Goal: Information Seeking & Learning: Find specific fact

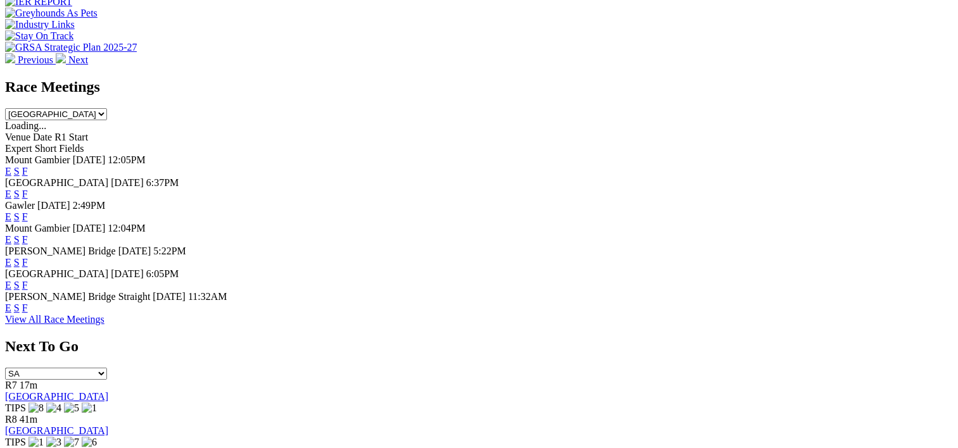
scroll to position [514, 0]
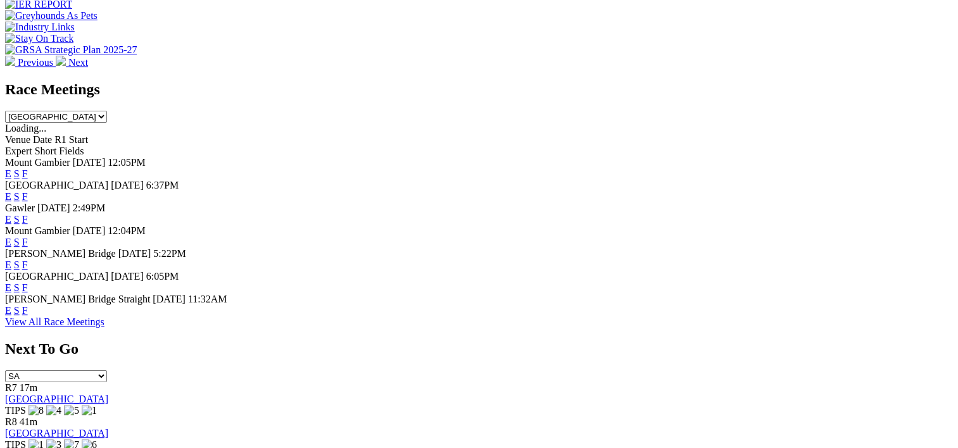
click at [28, 191] on link "F" at bounding box center [25, 196] width 6 height 11
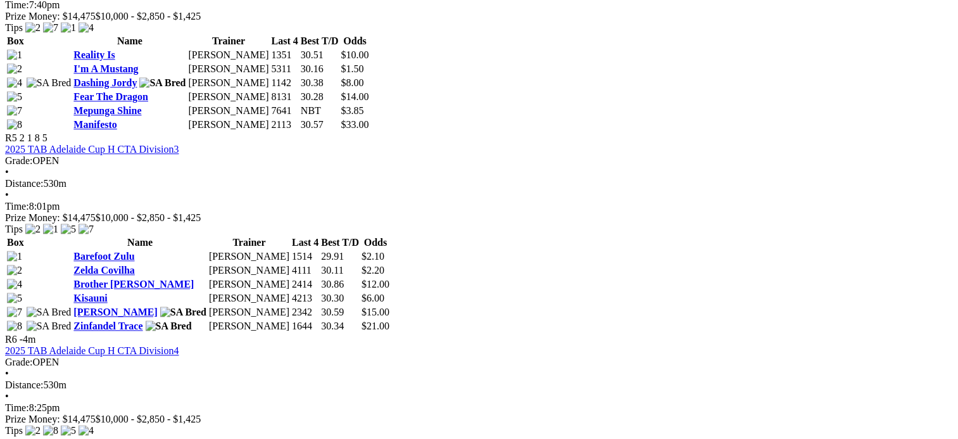
scroll to position [1377, 0]
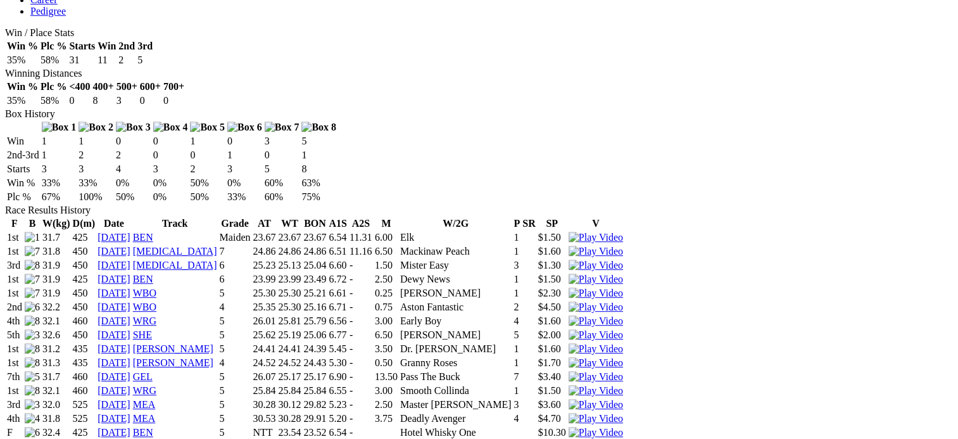
scroll to position [723, 0]
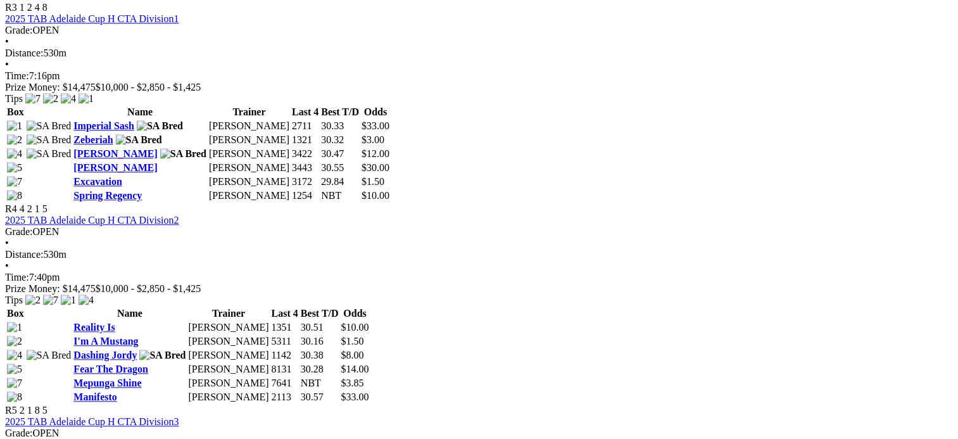
scroll to position [1102, 20]
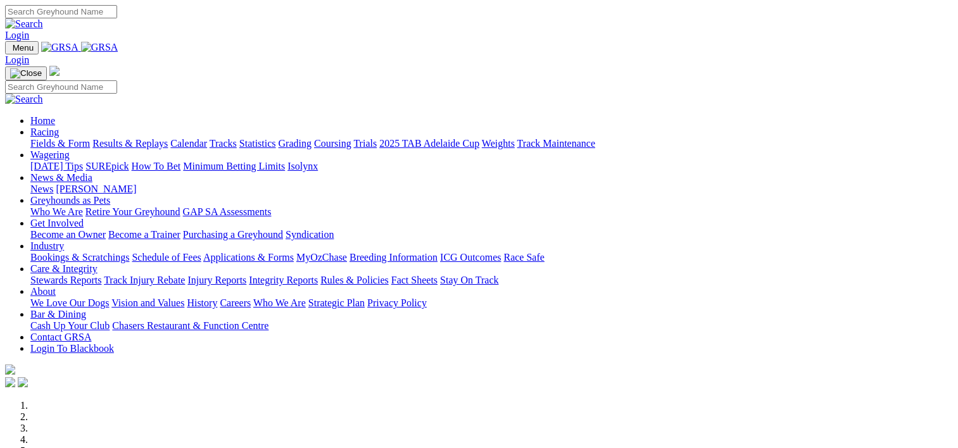
scroll to position [514, 0]
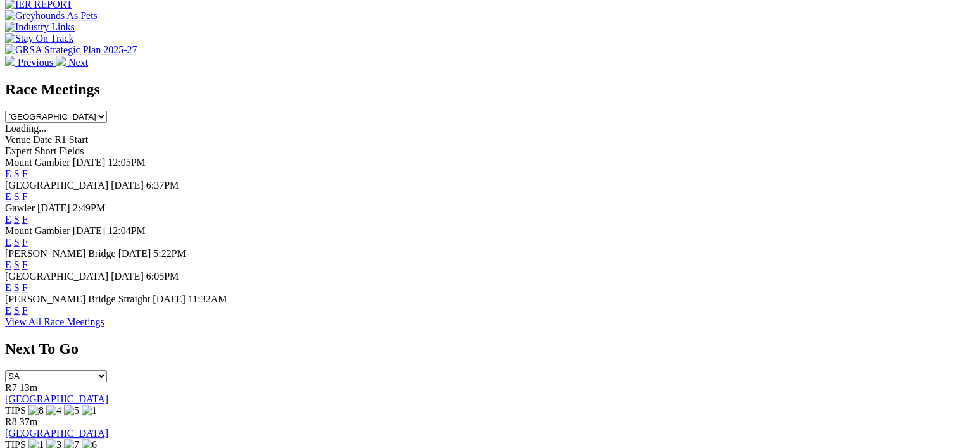
click at [28, 214] on link "F" at bounding box center [25, 219] width 6 height 11
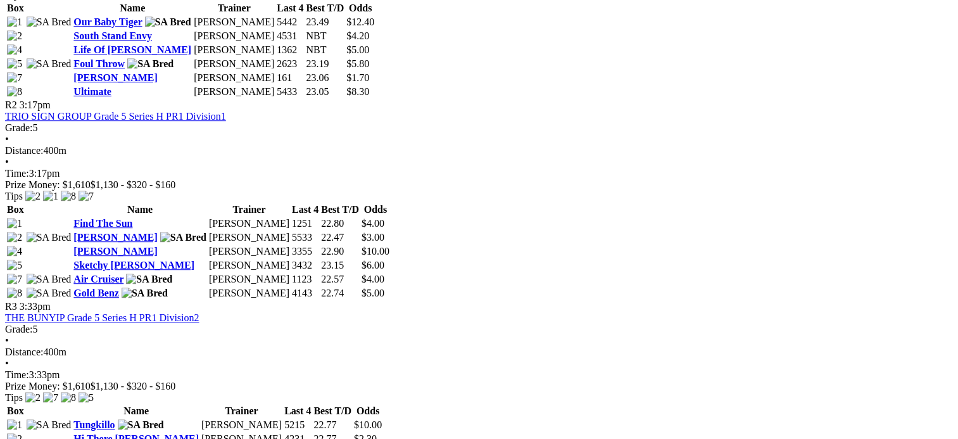
scroll to position [765, 0]
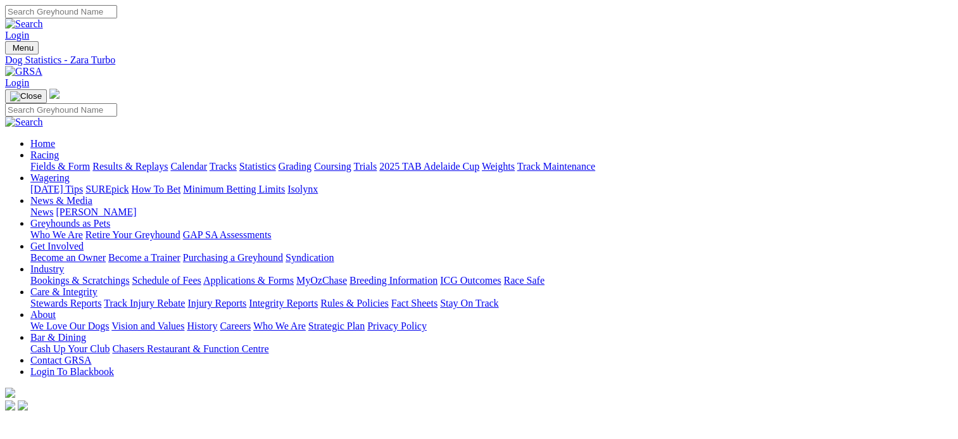
click at [42, 66] on img at bounding box center [23, 71] width 37 height 11
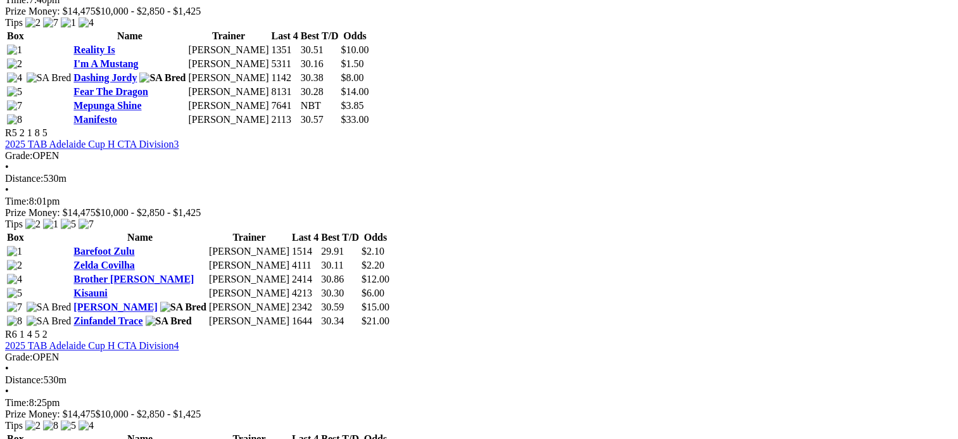
scroll to position [1383, 0]
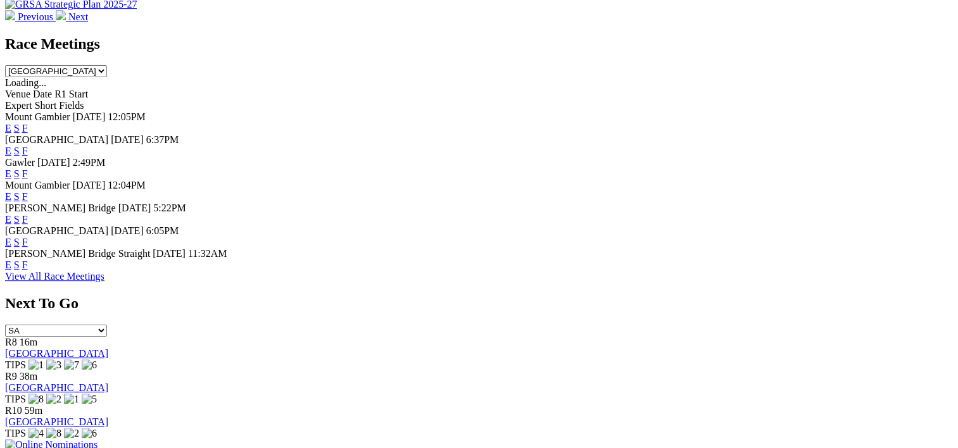
scroll to position [567, 0]
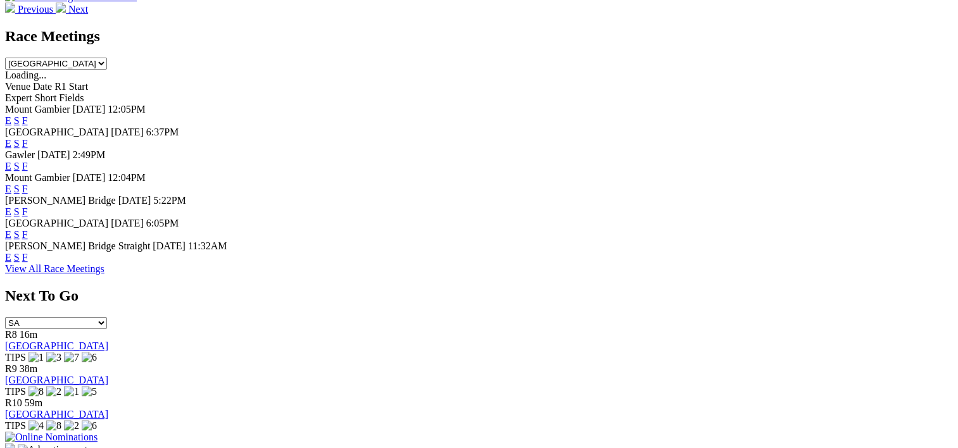
click at [28, 138] on link "F" at bounding box center [25, 143] width 6 height 11
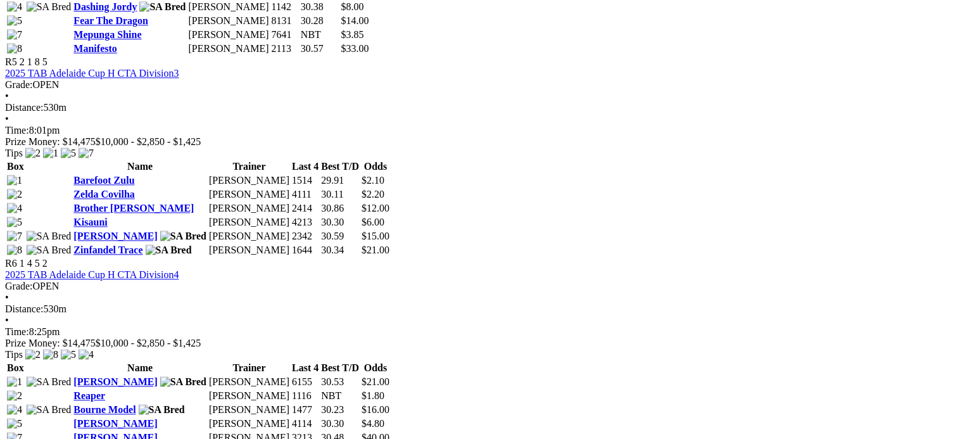
scroll to position [1451, 0]
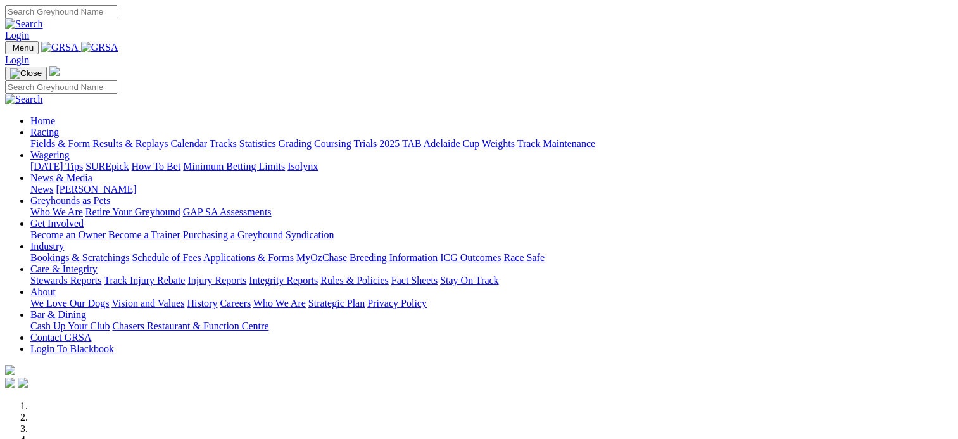
click at [170, 138] on div "Fields & Form Results & Replays Calendar Tracks Statistics Grading Coursing Tri…" at bounding box center [491, 143] width 923 height 11
click at [168, 138] on link "Results & Replays" at bounding box center [129, 143] width 75 height 11
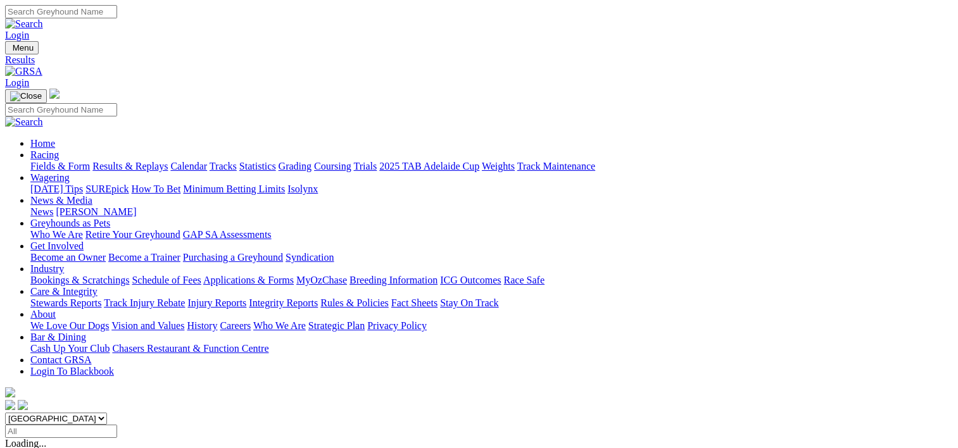
click at [136, 206] on link "[PERSON_NAME]" at bounding box center [96, 211] width 80 height 11
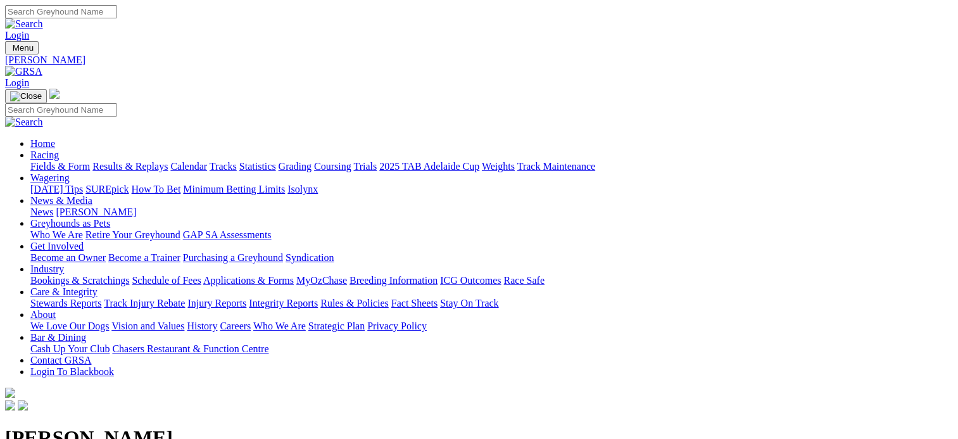
click at [51, 161] on div "Fields & Form Results & Replays Calendar Tracks Statistics Grading Coursing Tri…" at bounding box center [491, 166] width 923 height 11
click at [59, 149] on link "Racing" at bounding box center [44, 154] width 28 height 11
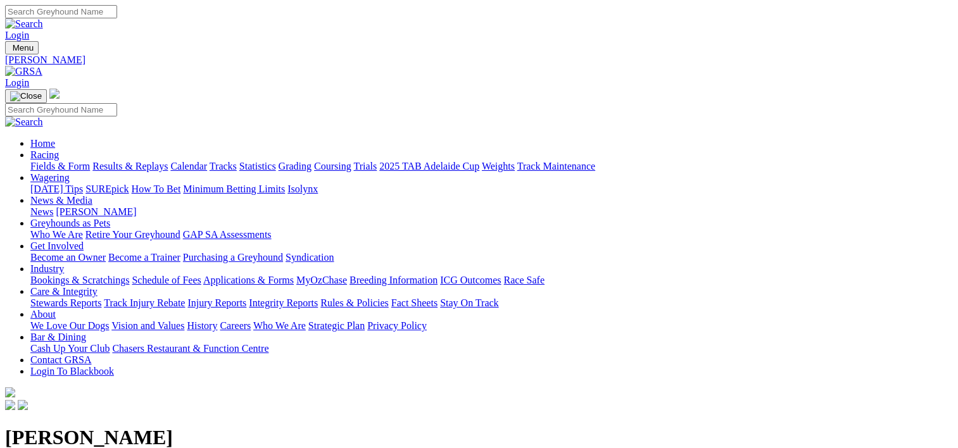
click at [42, 66] on img at bounding box center [23, 71] width 37 height 11
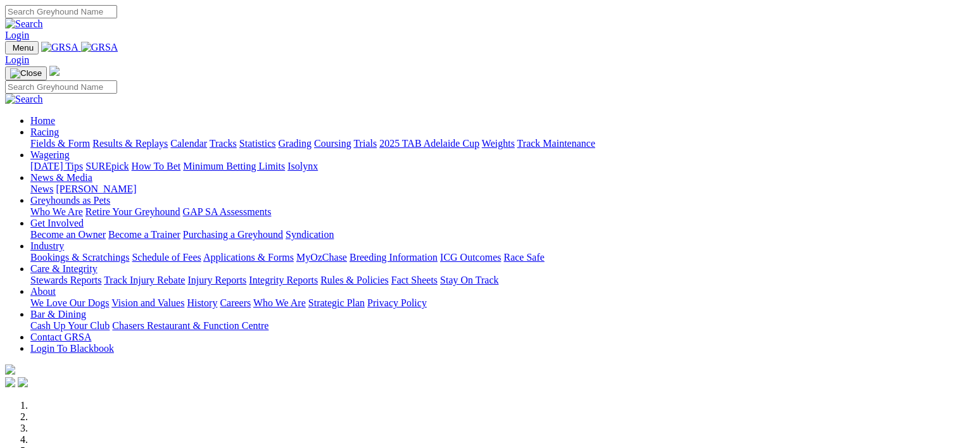
scroll to position [402, 0]
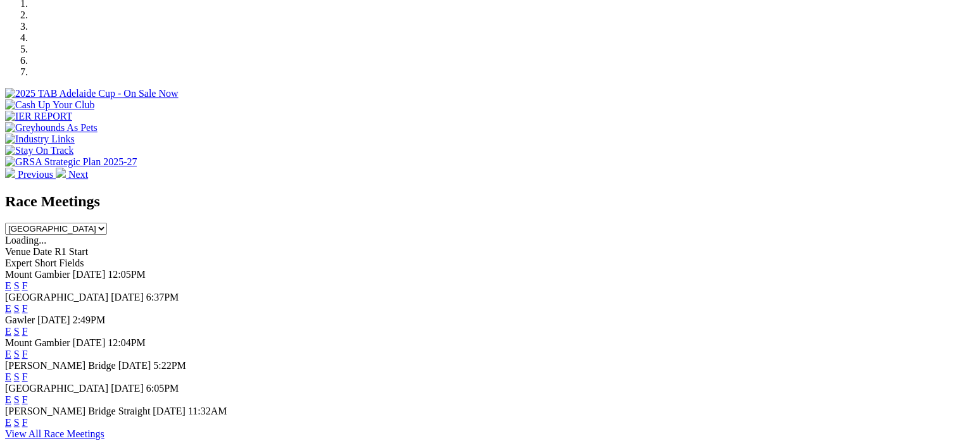
click at [28, 303] on span "F" at bounding box center [25, 308] width 6 height 11
click at [28, 303] on link "F" at bounding box center [25, 308] width 6 height 11
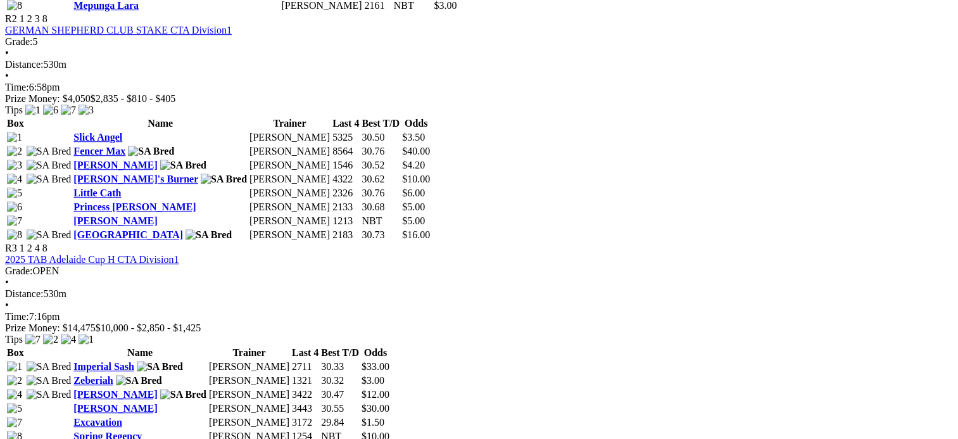
scroll to position [860, 0]
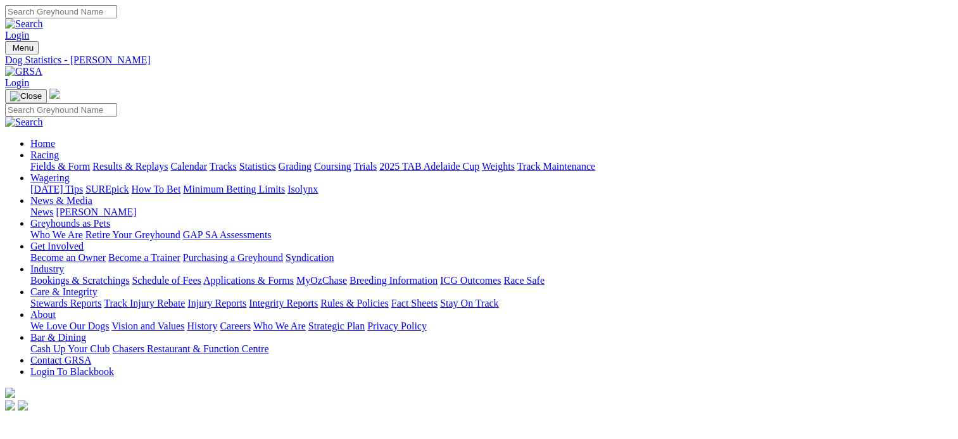
click at [50, 161] on link "Fields & Form" at bounding box center [60, 166] width 60 height 11
click at [276, 161] on link "Statistics" at bounding box center [257, 166] width 37 height 11
click at [60, 434] on link "Trainer" at bounding box center [45, 439] width 30 height 11
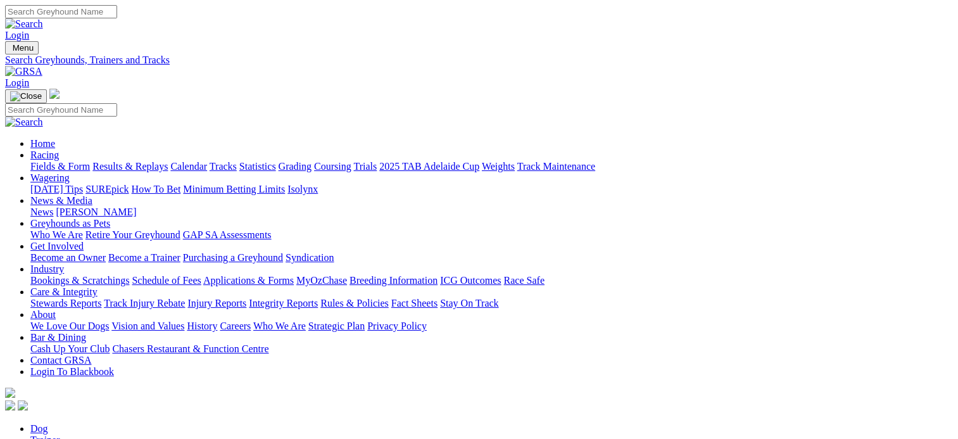
type input "[PERSON_NAME]"
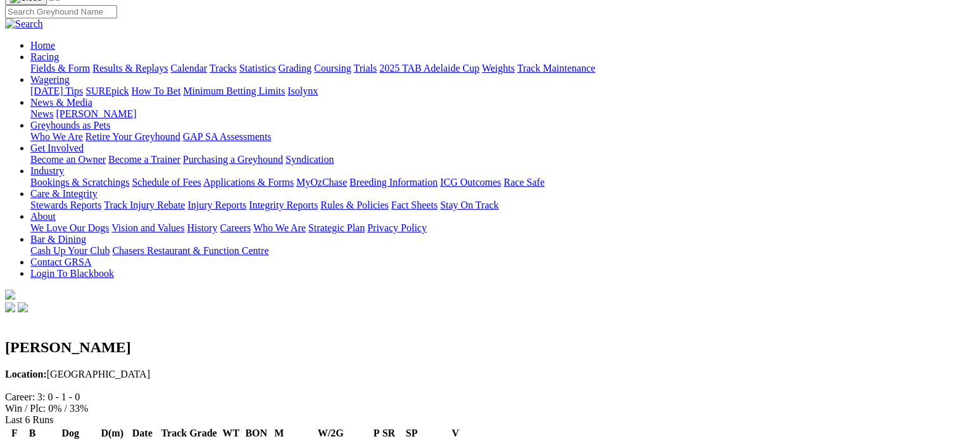
scroll to position [100, 0]
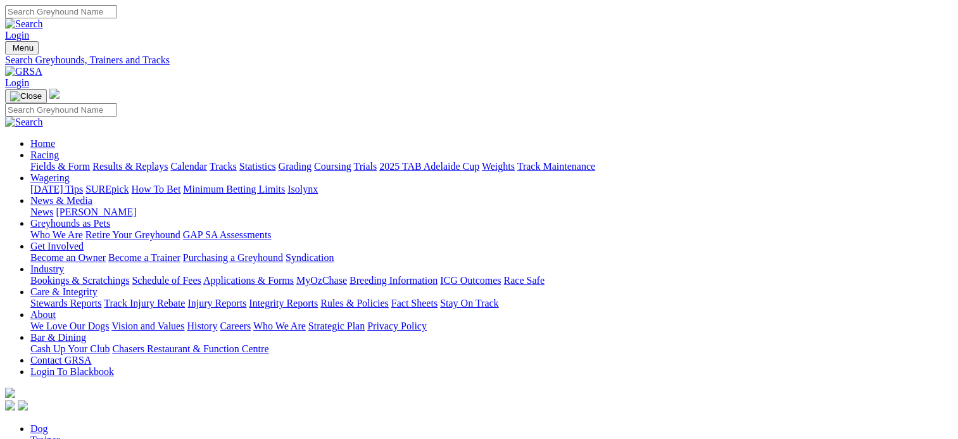
type input "[PERSON_NAME]"
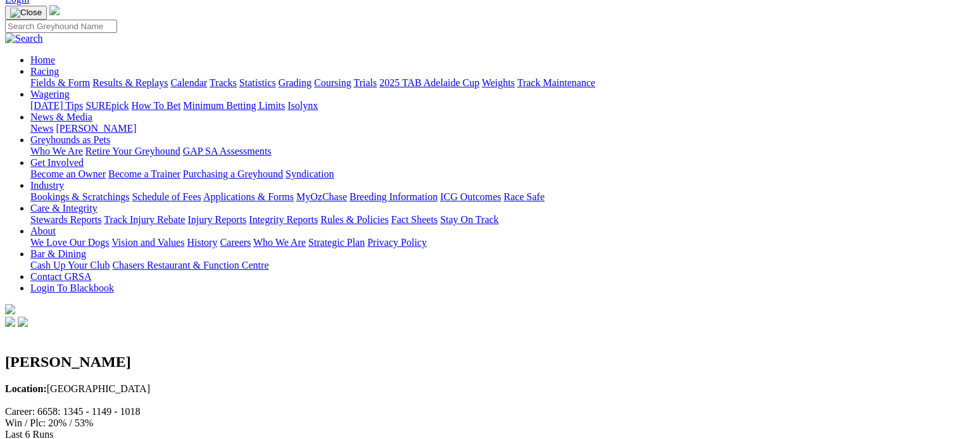
scroll to position [85, 0]
